Goal: Navigation & Orientation: Find specific page/section

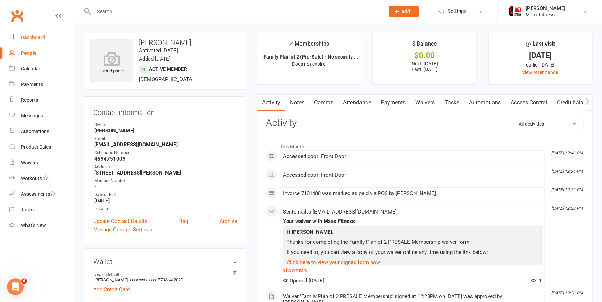
click at [35, 35] on div "Dashboard" at bounding box center [33, 38] width 24 height 6
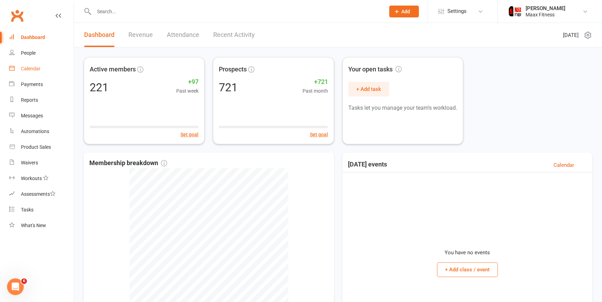
drag, startPoint x: 45, startPoint y: 67, endPoint x: 45, endPoint y: 54, distance: 13.3
click at [45, 67] on link "Calendar" at bounding box center [41, 69] width 65 height 16
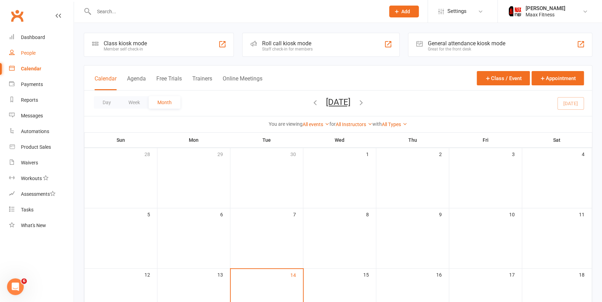
click at [46, 53] on link "People" at bounding box center [41, 53] width 65 height 16
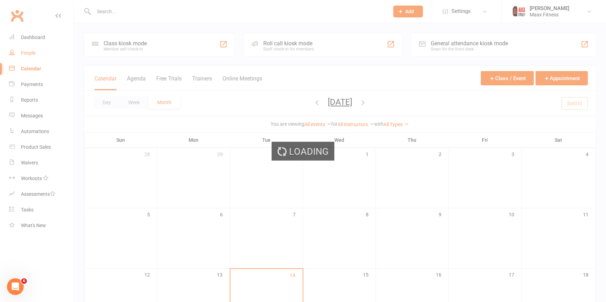
select select "100"
